Goal: Navigation & Orientation: Find specific page/section

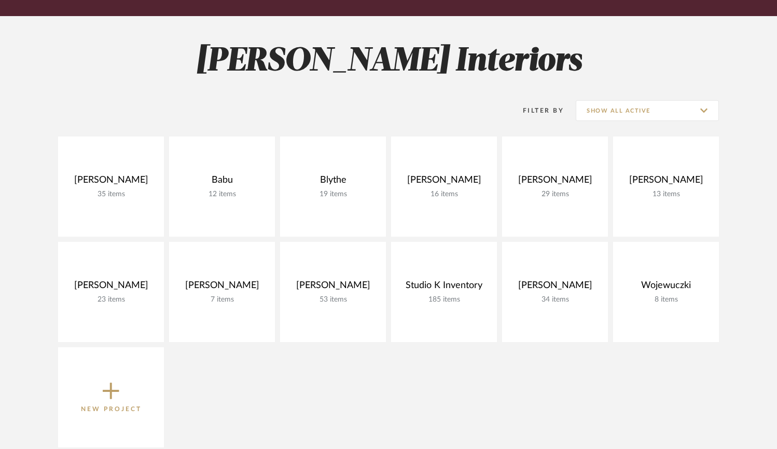
scroll to position [147, 0]
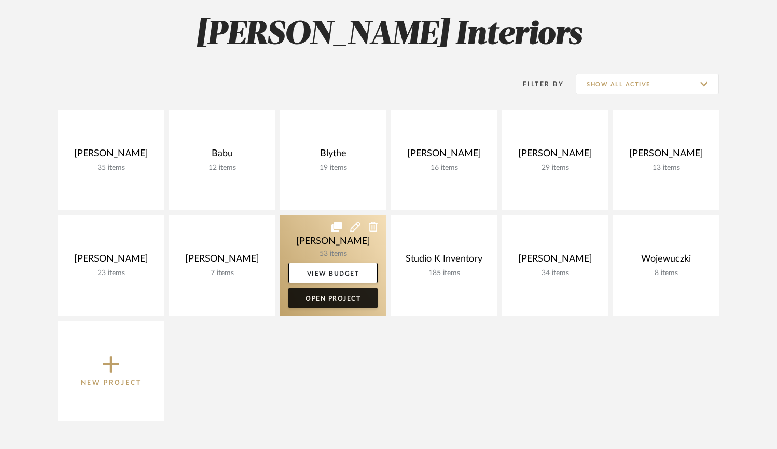
click at [322, 302] on link "Open Project" at bounding box center [332, 297] width 89 height 21
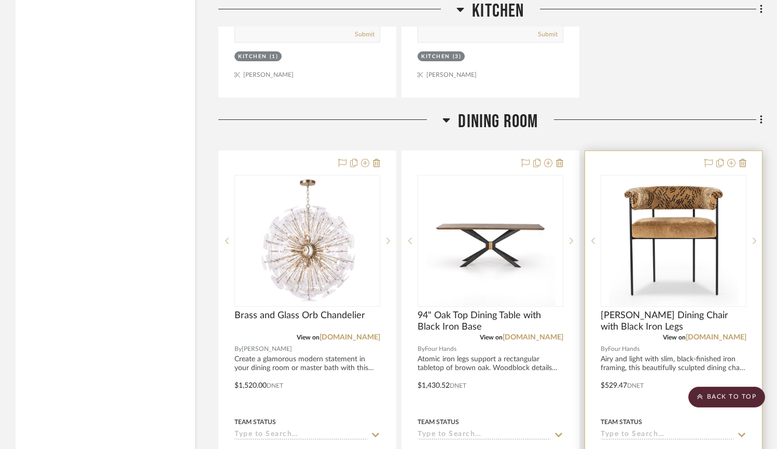
scroll to position [2666, 0]
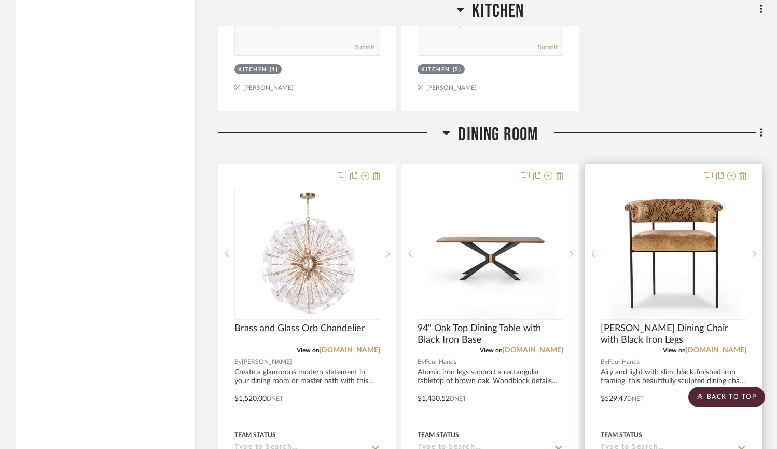
click at [0, 0] on img at bounding box center [0, 0] width 0 height 0
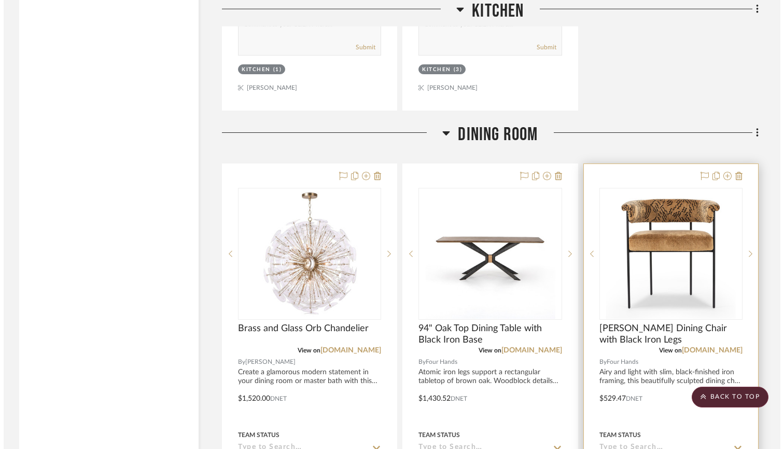
scroll to position [0, 0]
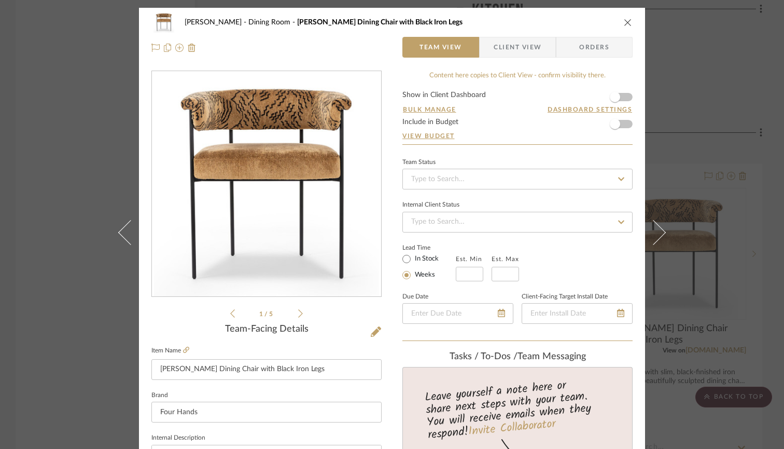
click at [285, 176] on img "0" at bounding box center [266, 184] width 225 height 225
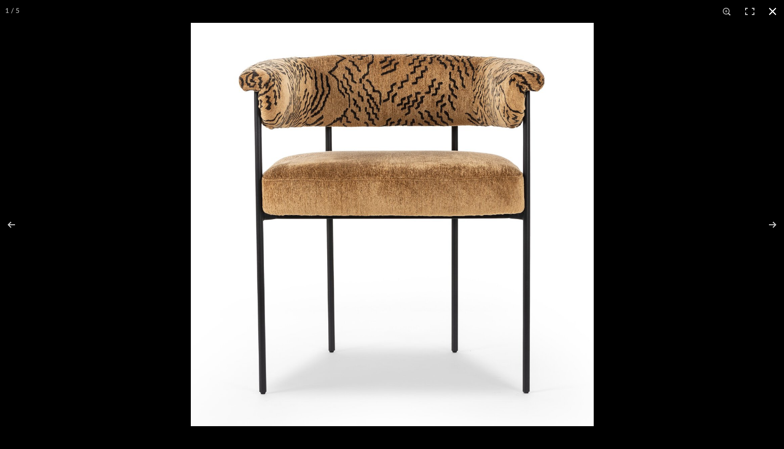
click at [774, 9] on button at bounding box center [772, 11] width 23 height 23
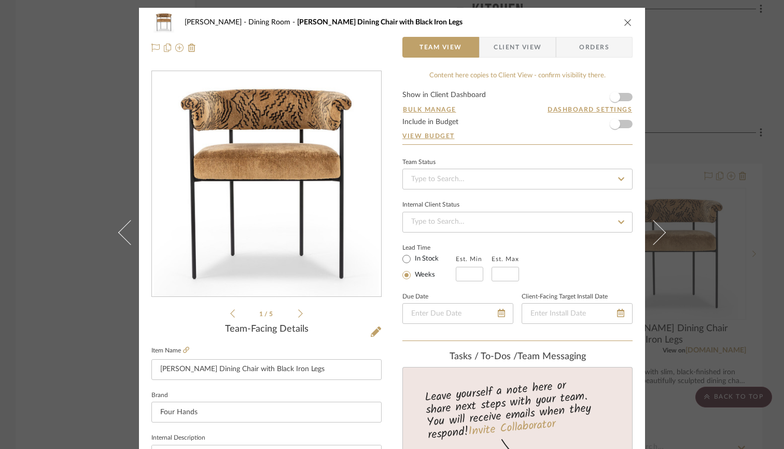
click at [624, 20] on icon "close" at bounding box center [628, 22] width 8 height 8
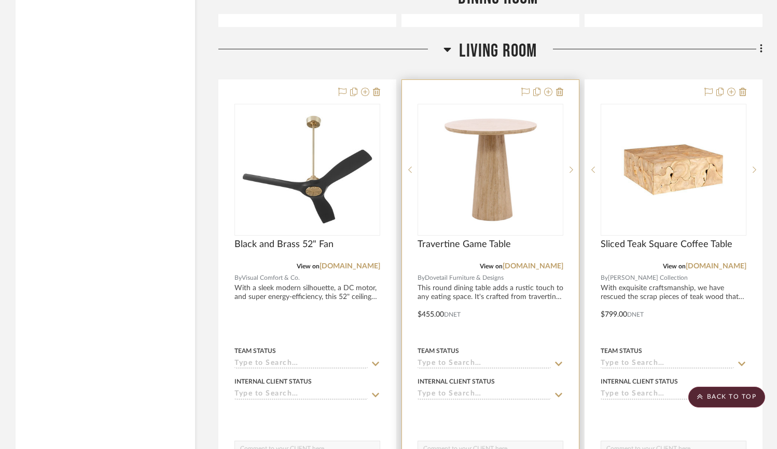
scroll to position [3255, 0]
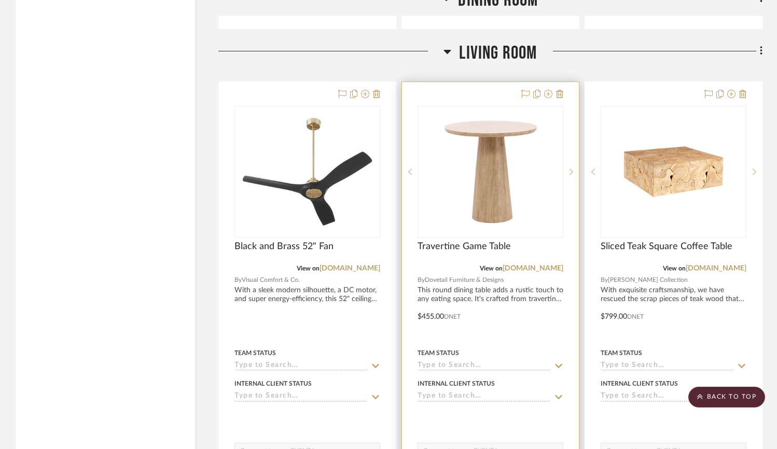
click at [486, 148] on img "0" at bounding box center [491, 172] width 130 height 130
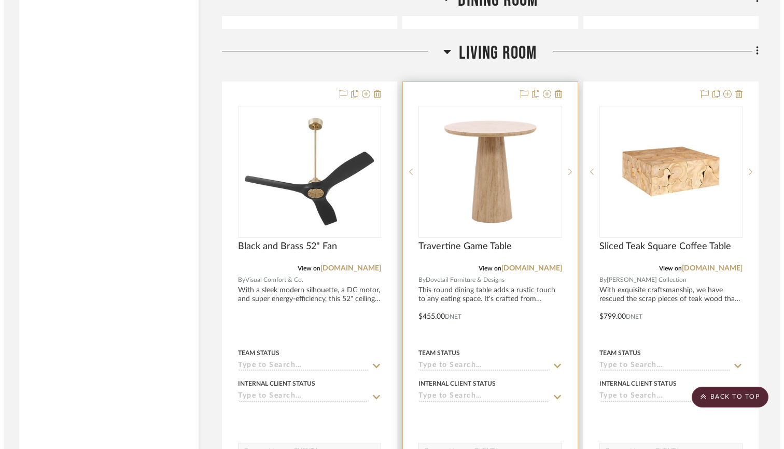
scroll to position [0, 0]
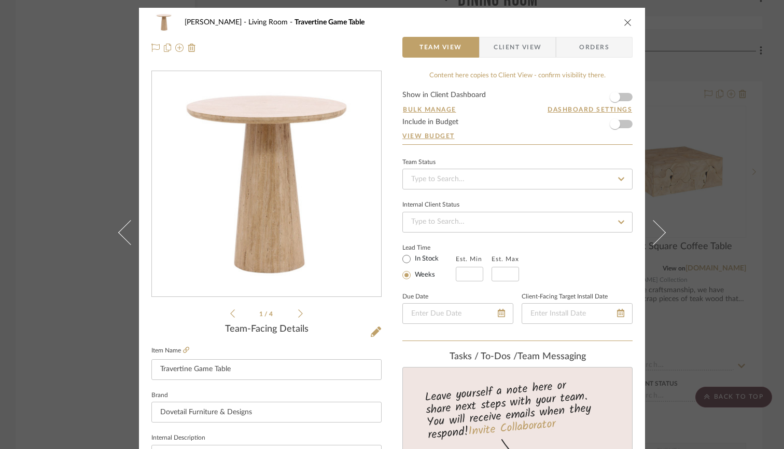
click at [624, 25] on icon "close" at bounding box center [628, 22] width 8 height 8
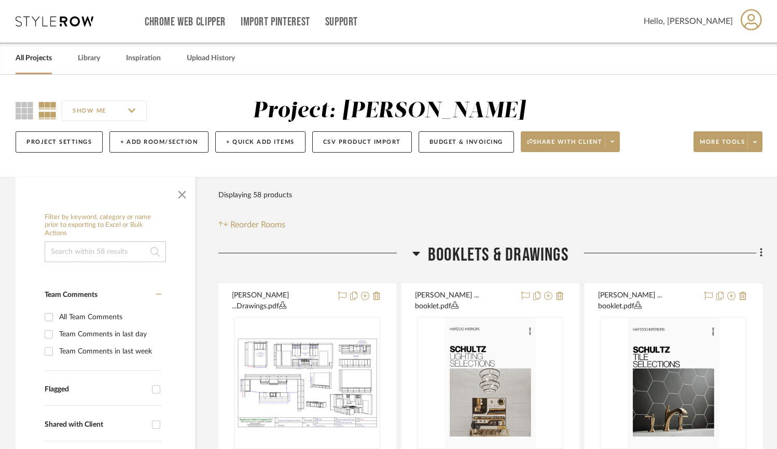
click at [37, 61] on link "All Projects" at bounding box center [34, 58] width 36 height 14
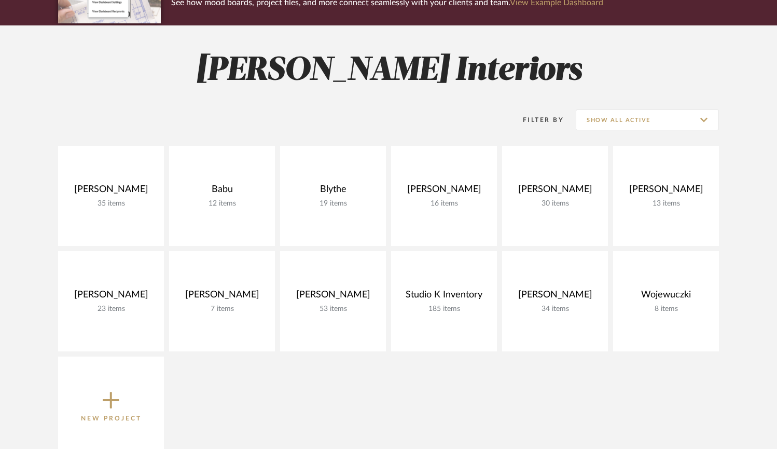
scroll to position [121, 0]
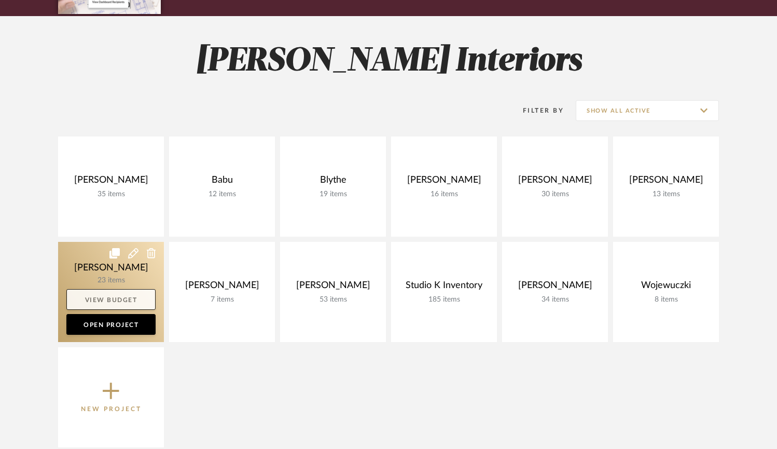
click at [115, 296] on link "View Budget" at bounding box center [110, 299] width 89 height 21
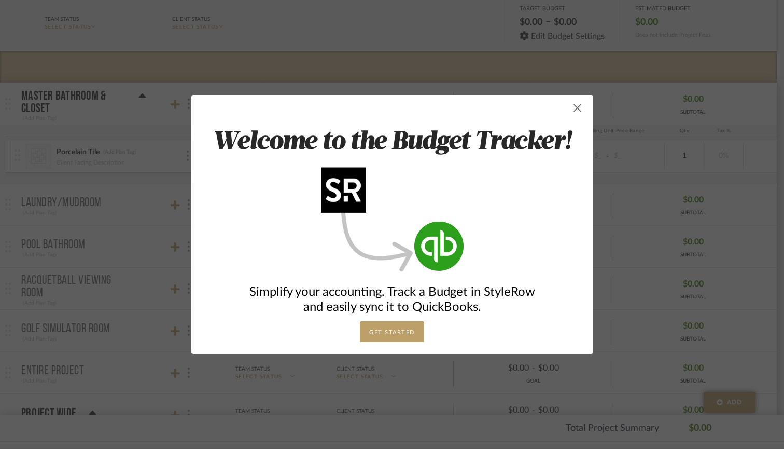
click at [576, 109] on span "button" at bounding box center [577, 108] width 21 height 21
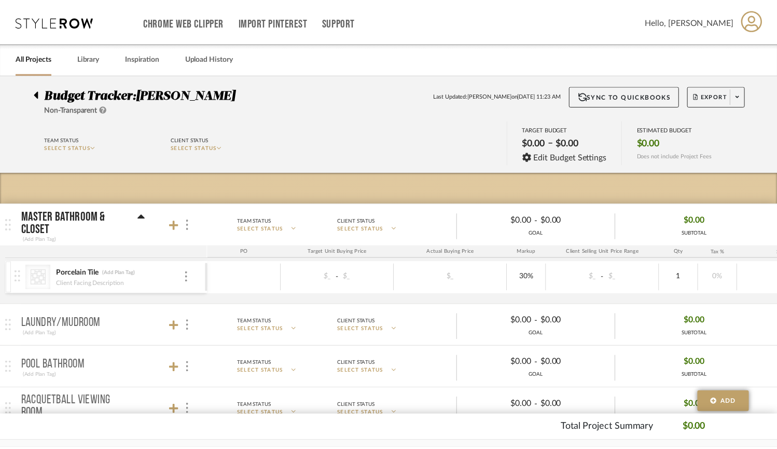
scroll to position [121, 0]
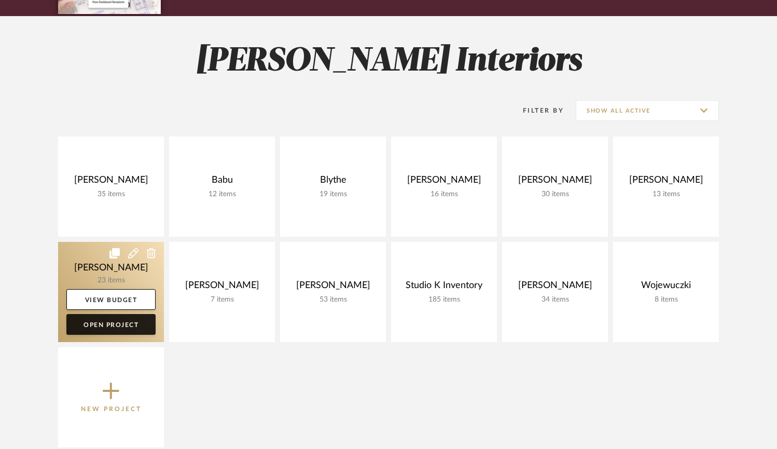
click at [101, 323] on link "Open Project" at bounding box center [110, 324] width 89 height 21
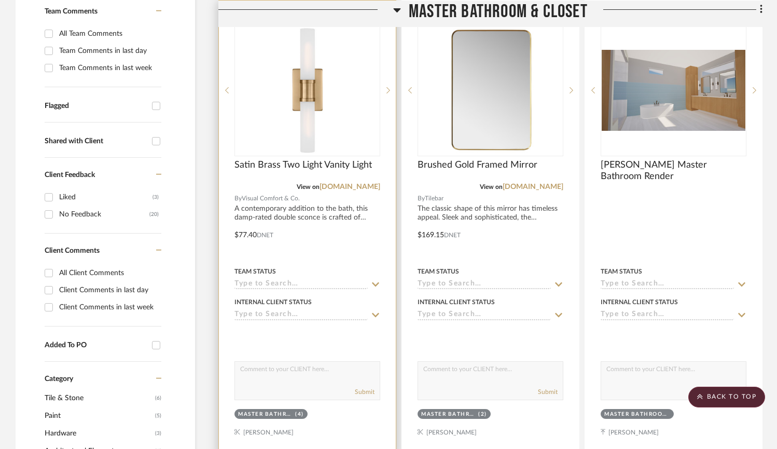
scroll to position [283, 0]
click at [330, 243] on div at bounding box center [307, 228] width 177 height 454
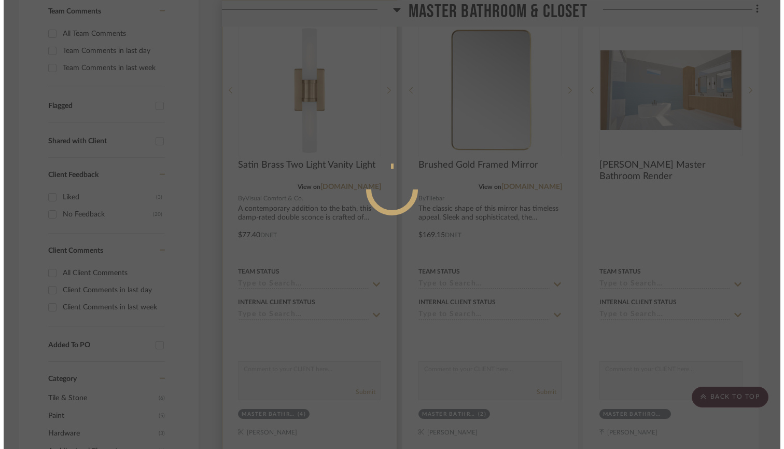
scroll to position [0, 0]
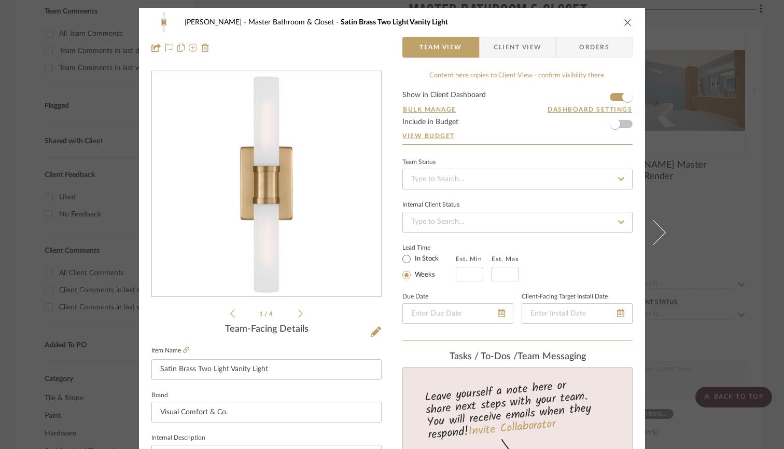
click at [627, 22] on icon "close" at bounding box center [628, 22] width 8 height 8
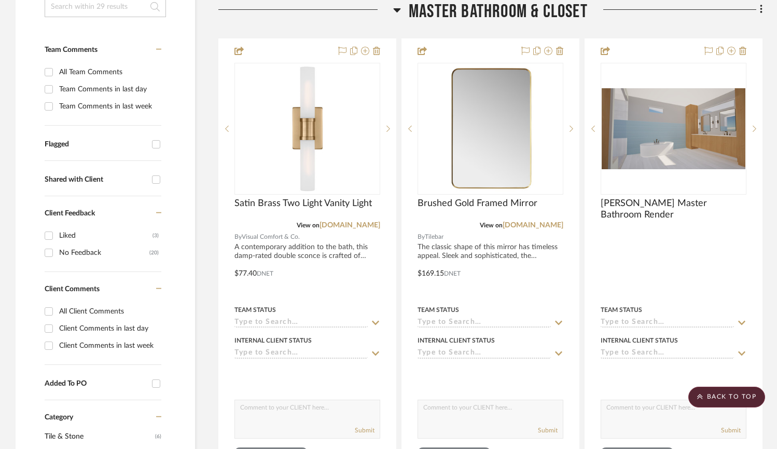
scroll to position [234, 0]
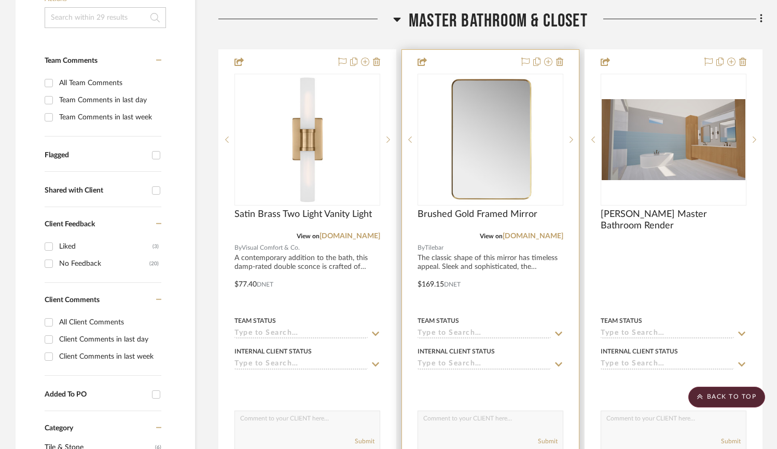
click at [506, 301] on div at bounding box center [490, 277] width 177 height 454
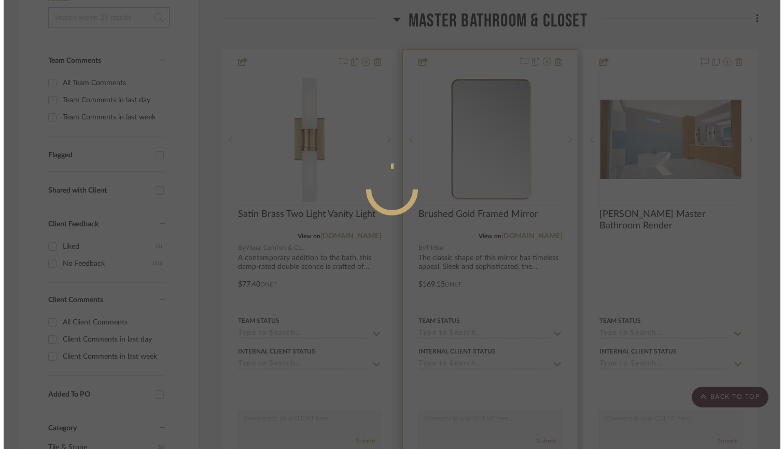
scroll to position [0, 0]
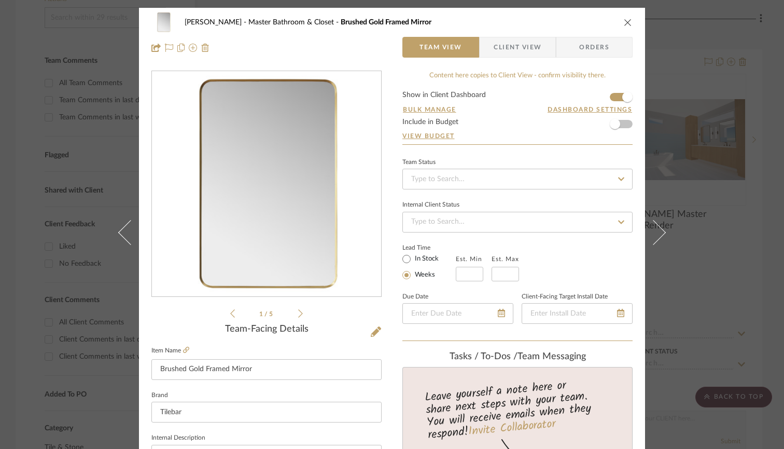
click at [624, 23] on icon "close" at bounding box center [628, 22] width 8 height 8
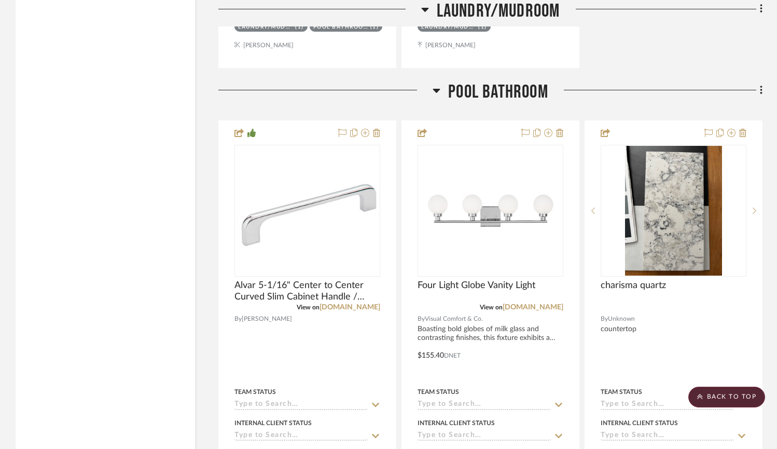
scroll to position [2739, 0]
